Goal: Find specific page/section: Find specific page/section

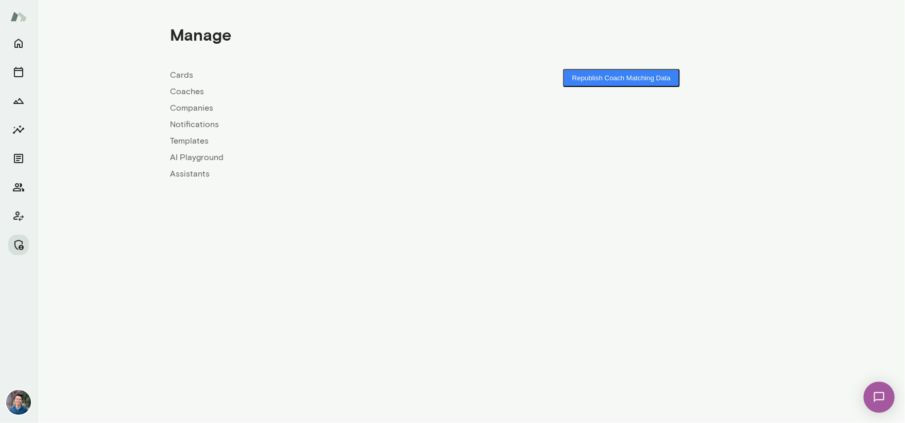
click at [195, 106] on link "Companies" at bounding box center [320, 108] width 301 height 12
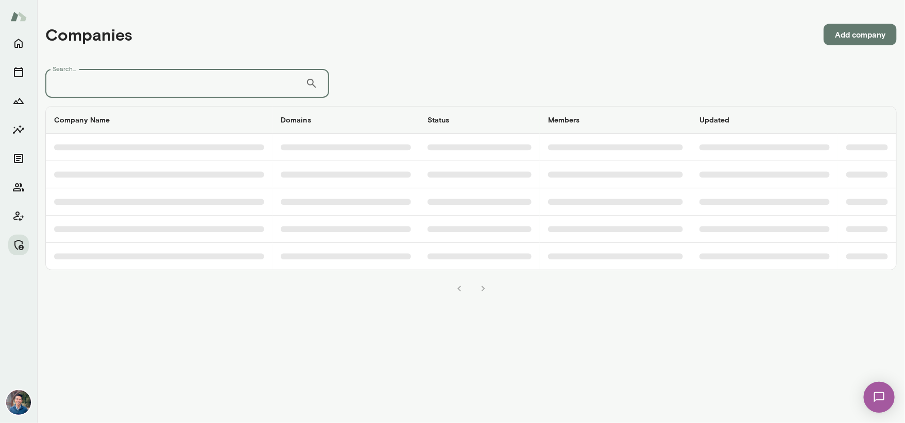
click at [150, 81] on input "Search..." at bounding box center [175, 83] width 260 height 29
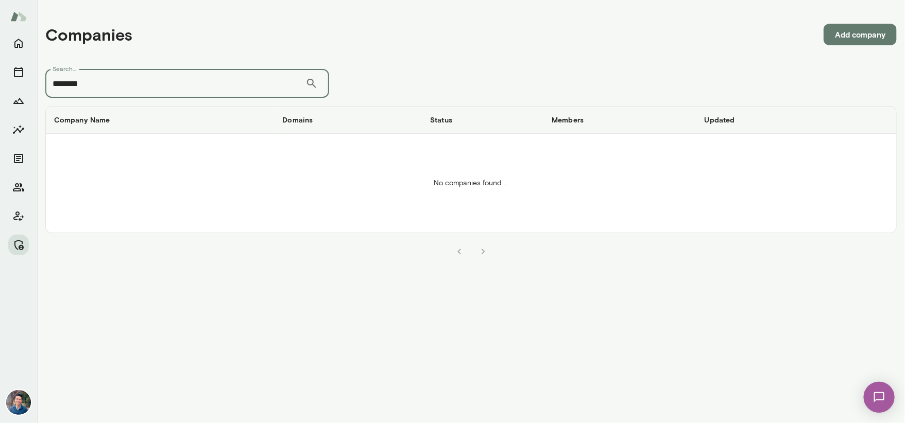
type input "********"
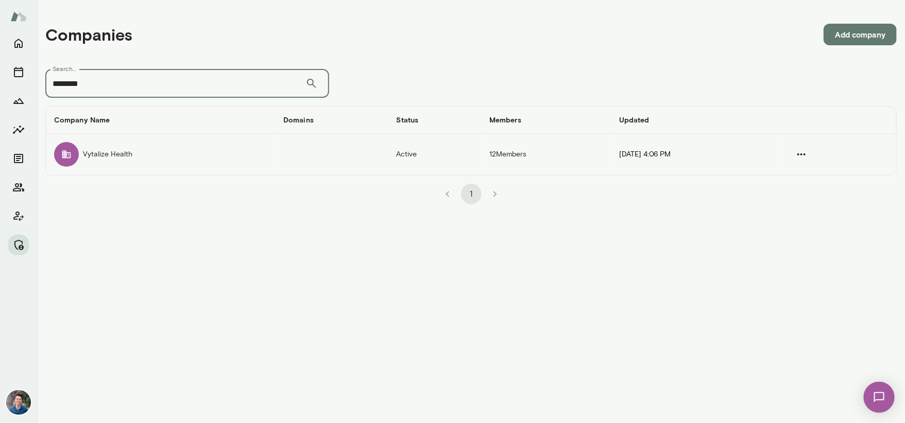
click at [145, 159] on td "Vytalize Health" at bounding box center [160, 154] width 229 height 41
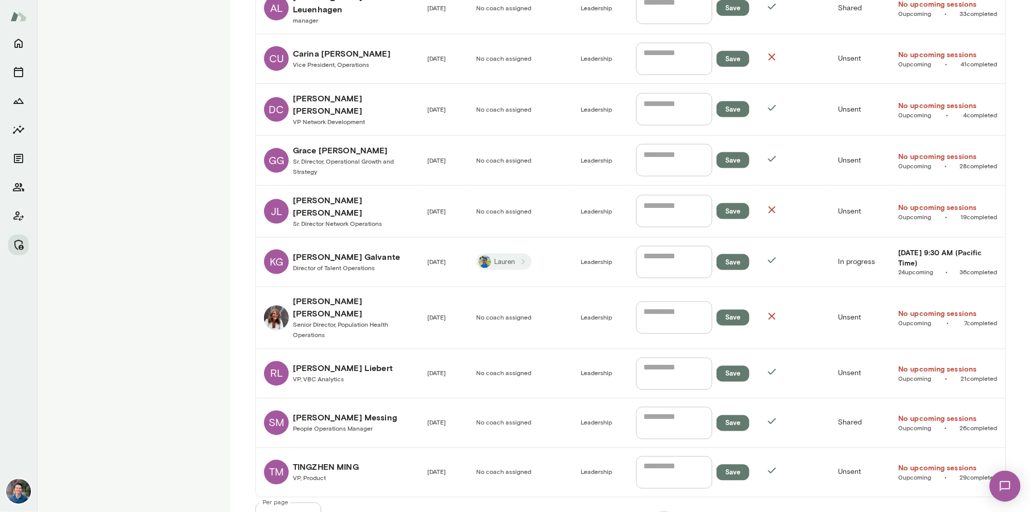
scroll to position [420, 0]
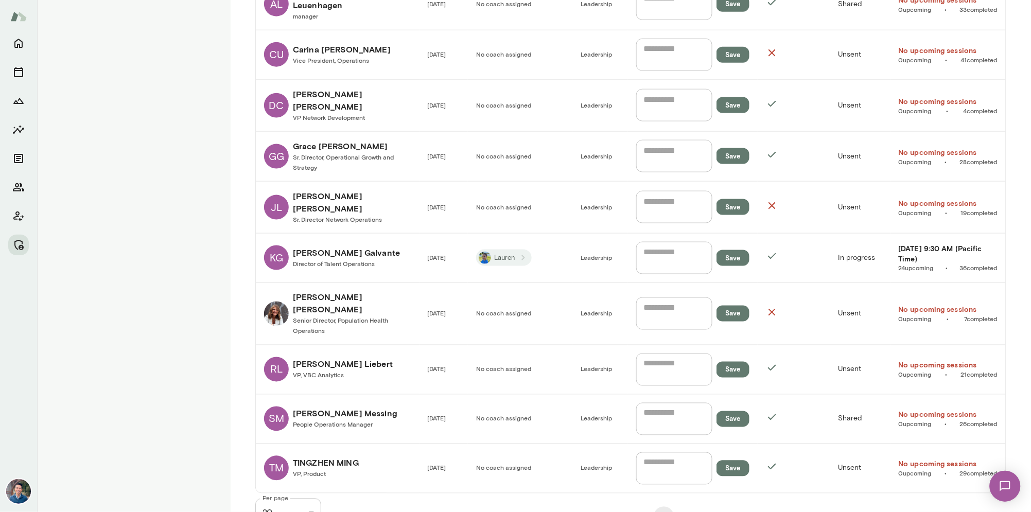
click at [377, 357] on link "[PERSON_NAME] [PERSON_NAME], VBC Analytics" at bounding box center [337, 369] width 147 height 25
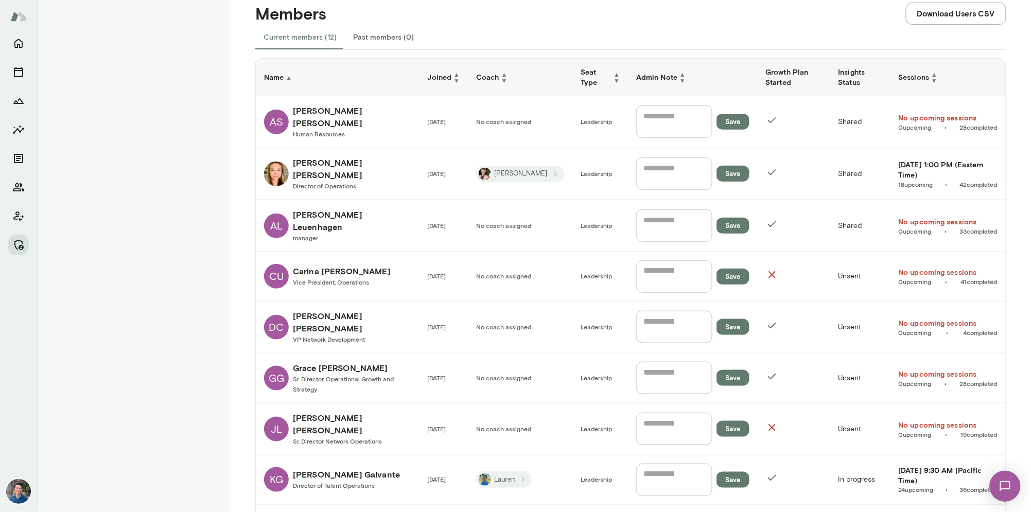
scroll to position [240, 0]
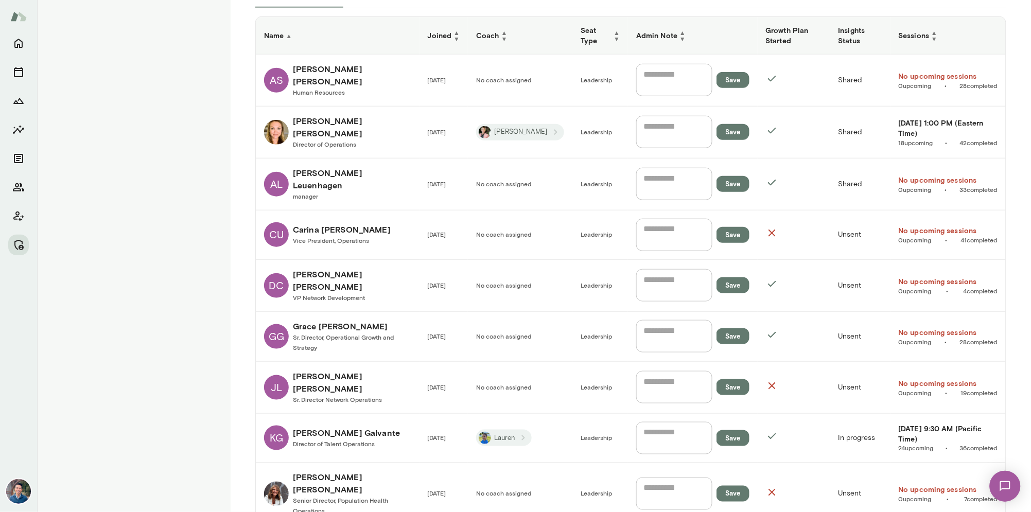
click at [341, 177] on h6 "[PERSON_NAME]" at bounding box center [352, 179] width 118 height 25
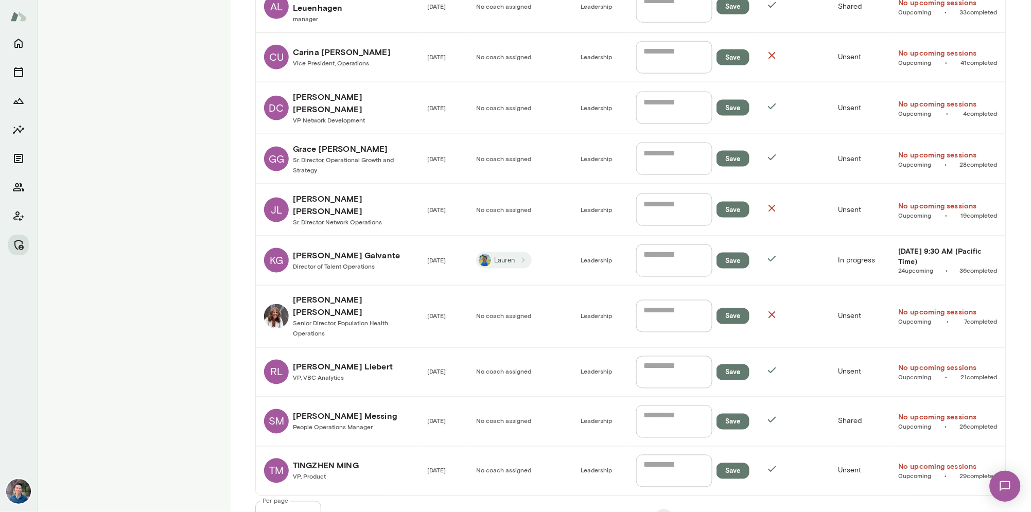
scroll to position [420, 0]
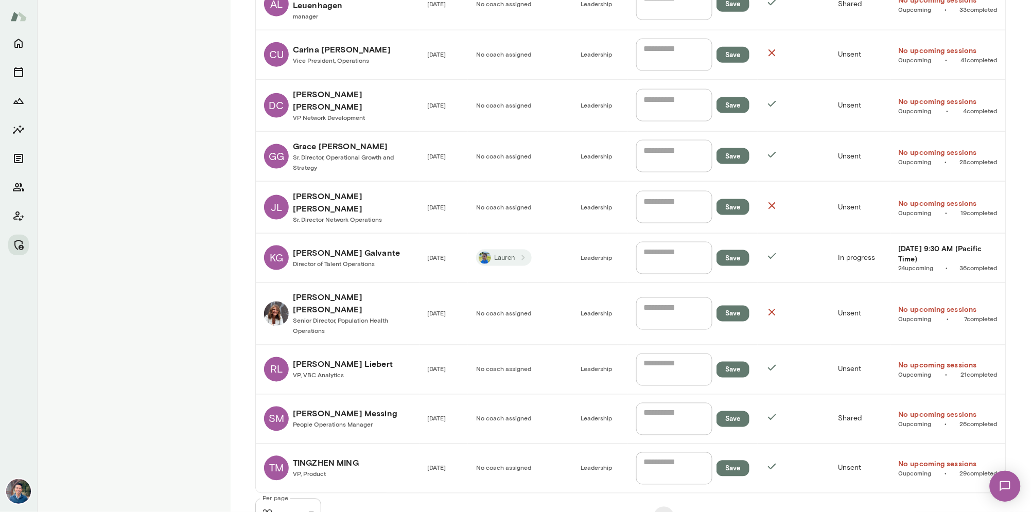
click at [302, 408] on div "[PERSON_NAME] People Operations Manager" at bounding box center [345, 419] width 105 height 23
